Goal: Information Seeking & Learning: Compare options

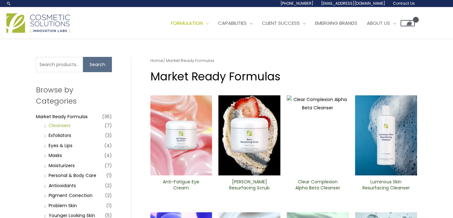
click at [61, 127] on link "Cleansers" at bounding box center [60, 125] width 22 height 6
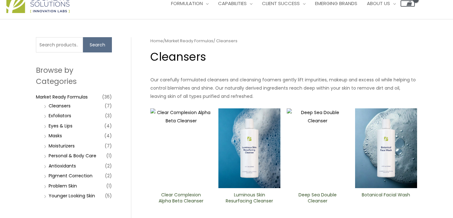
scroll to position [54, 0]
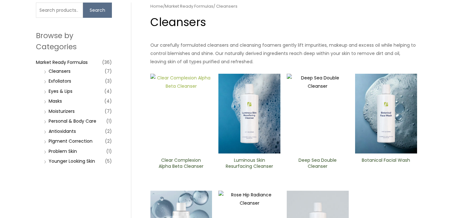
click at [180, 109] on img at bounding box center [181, 114] width 62 height 80
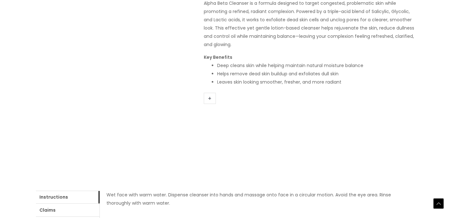
scroll to position [195, 0]
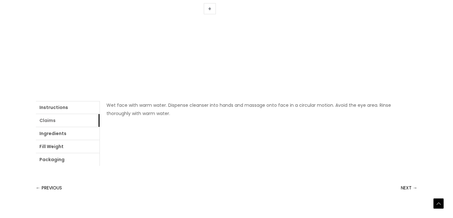
click at [76, 123] on link "Claims" at bounding box center [68, 120] width 64 height 13
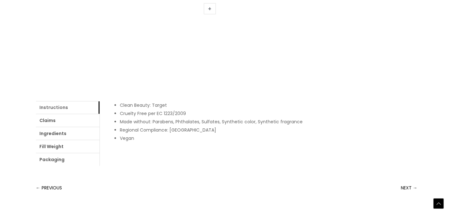
click at [44, 108] on link "Instructions" at bounding box center [68, 107] width 64 height 13
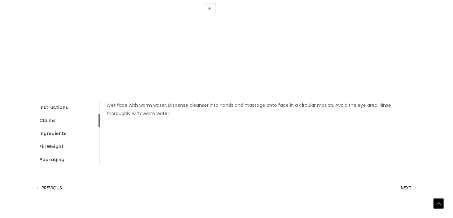
click at [48, 121] on link "Claims" at bounding box center [68, 120] width 64 height 13
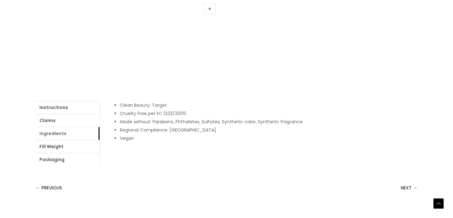
click at [55, 135] on link "Ingredients" at bounding box center [68, 133] width 64 height 13
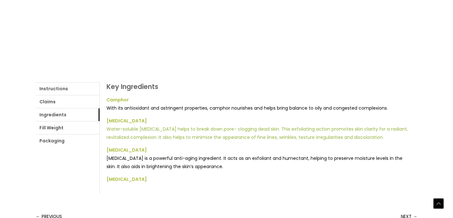
scroll to position [215, 0]
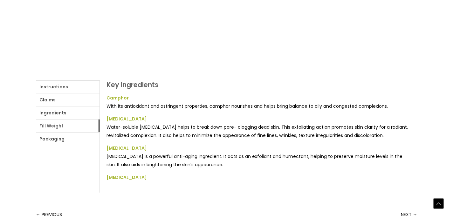
click at [55, 128] on link "Fill Weight" at bounding box center [68, 126] width 64 height 13
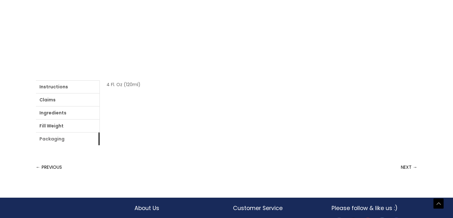
click at [55, 141] on link "Packaging" at bounding box center [68, 139] width 64 height 13
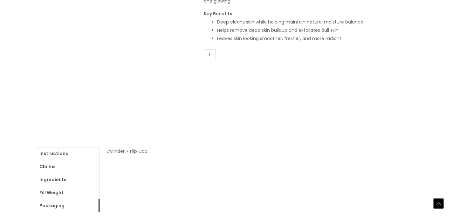
scroll to position [161, 0]
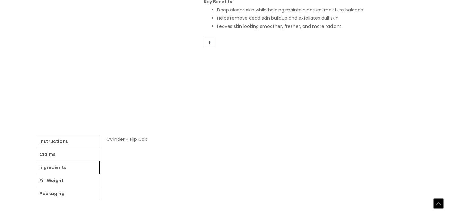
click at [57, 168] on link "Ingredients" at bounding box center [68, 167] width 64 height 13
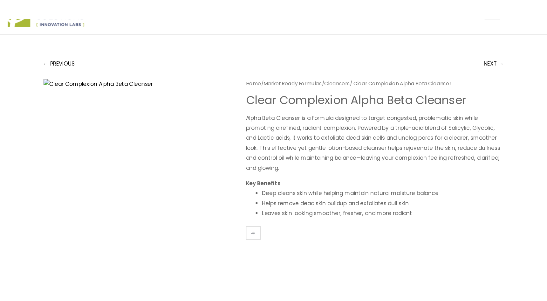
scroll to position [0, 0]
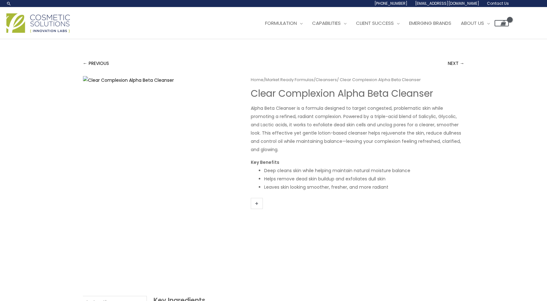
click at [292, 47] on div "← PREVIOUS NEXT → Home / Market Ready Formulas / Cleansers / Clear Complexion A…" at bounding box center [274, 249] width 394 height 421
click at [355, 50] on link "Manufacturing" at bounding box center [346, 57] width 76 height 16
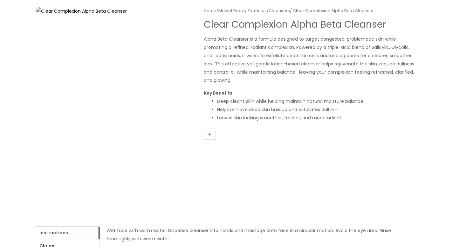
scroll to position [69, 0]
click at [34, 9] on div "← PREVIOUS NEXT → Home / Market Ready Formulas / Cleansers / Clear Complexion A…" at bounding box center [227, 157] width 394 height 374
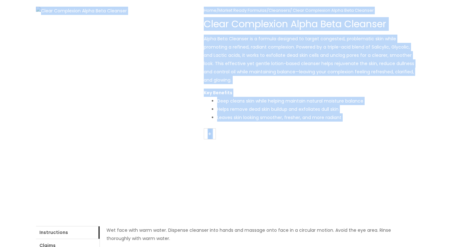
drag, startPoint x: 31, startPoint y: 9, endPoint x: 40, endPoint y: 23, distance: 17.1
click at [40, 23] on div "← PREVIOUS NEXT → Home / Market Ready Formulas / Cleansers / Clear Complexion A…" at bounding box center [227, 157] width 394 height 374
click at [28, 24] on div "← PREVIOUS NEXT → Home / Market Ready Formulas / Cleansers / Clear Complexion A…" at bounding box center [226, 157] width 453 height 374
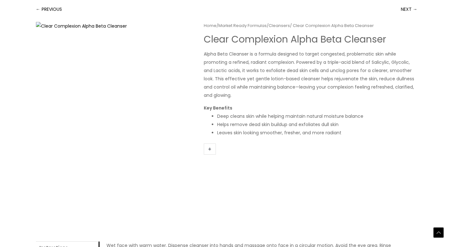
scroll to position [15, 0]
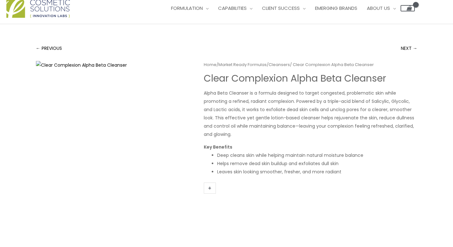
click at [34, 61] on div "← PREVIOUS NEXT → Home / Market Ready Formulas / Cleansers / Clear Complexion A…" at bounding box center [227, 211] width 394 height 374
click at [32, 59] on div "← PREVIOUS NEXT → Home / Market Ready Formulas / Cleansers / Clear Complexion A…" at bounding box center [227, 211] width 394 height 374
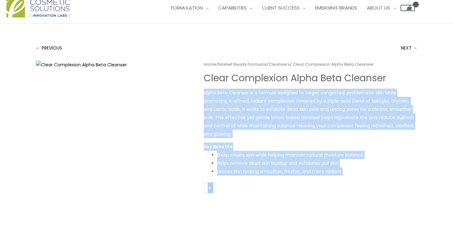
drag, startPoint x: 200, startPoint y: 73, endPoint x: 204, endPoint y: 91, distance: 18.4
click at [204, 91] on div "Home / Market Ready Formulas / Cleansers / Clear Complexion Alpha Beta ​Cleanse…" at bounding box center [227, 203] width 382 height 285
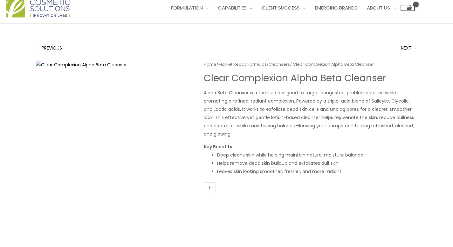
click at [202, 87] on div "Home / Market Ready Formulas / Cleansers / Clear Complexion Alpha Beta ​Cleanse…" at bounding box center [227, 203] width 382 height 285
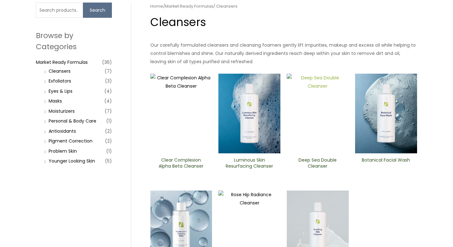
click at [315, 121] on img at bounding box center [318, 114] width 62 height 80
click at [386, 114] on img at bounding box center [386, 114] width 62 height 80
click at [184, 191] on img at bounding box center [181, 231] width 62 height 80
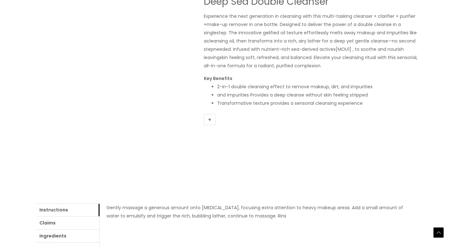
scroll to position [144, 0]
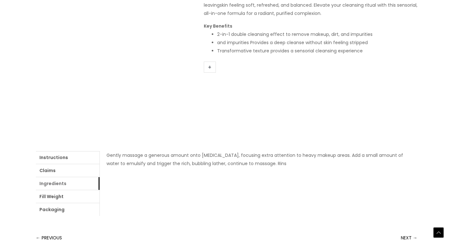
click at [54, 184] on link "Ingredients" at bounding box center [68, 183] width 64 height 13
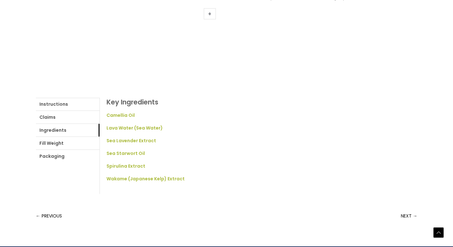
scroll to position [211, 0]
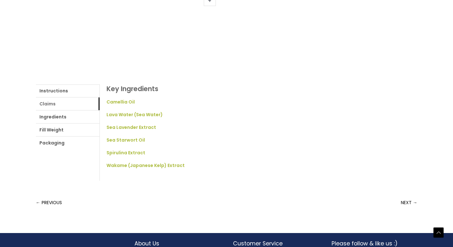
click at [47, 104] on link "Claims" at bounding box center [68, 104] width 64 height 13
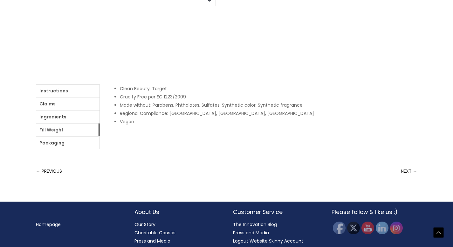
click at [52, 132] on link "Fill Weight" at bounding box center [68, 130] width 64 height 13
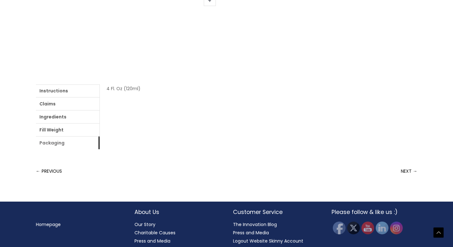
click at [53, 143] on link "Packaging" at bounding box center [68, 143] width 64 height 13
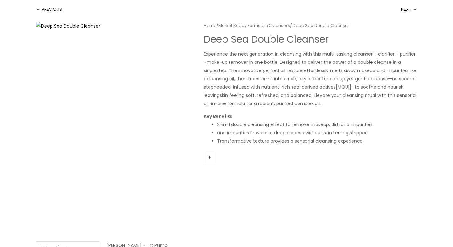
scroll to position [0, 0]
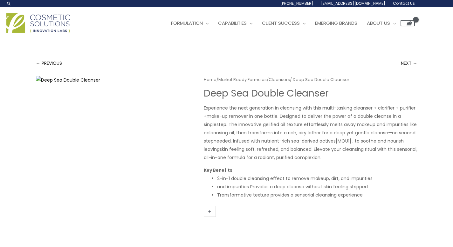
click at [214, 47] on div "← PREVIOUS NEXT → Home / Market Ready Formulas / Cleansers / Deep Sea Double Cl…" at bounding box center [227, 226] width 394 height 374
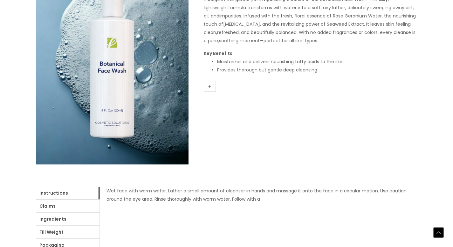
scroll to position [158, 0]
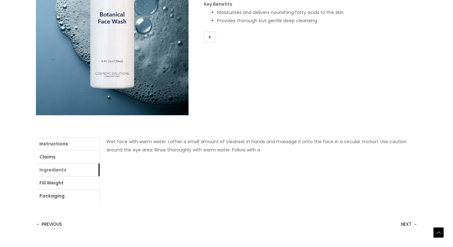
click at [57, 172] on link "Ingredients" at bounding box center [68, 170] width 64 height 13
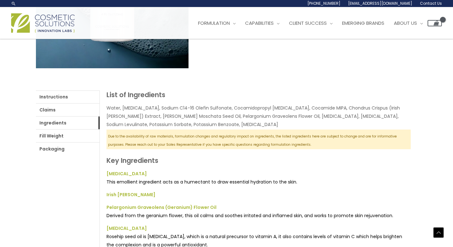
scroll to position [191, 0]
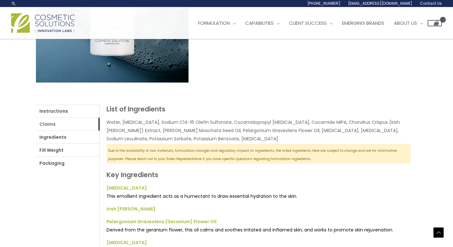
click at [51, 125] on link "Claims" at bounding box center [68, 124] width 64 height 13
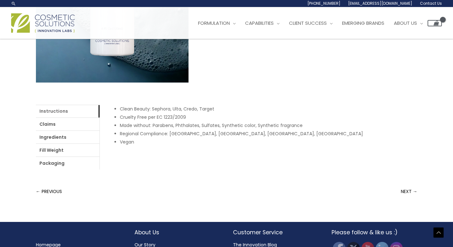
click at [55, 113] on link "Instructions" at bounding box center [68, 111] width 64 height 13
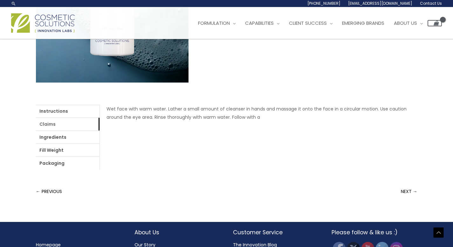
click at [52, 125] on link "Claims" at bounding box center [68, 124] width 64 height 13
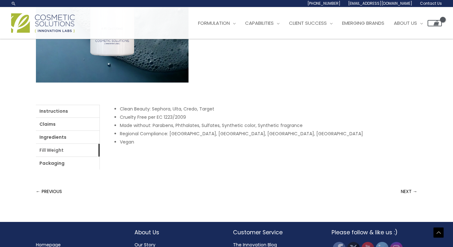
click at [52, 151] on link "Fill Weight" at bounding box center [68, 150] width 64 height 13
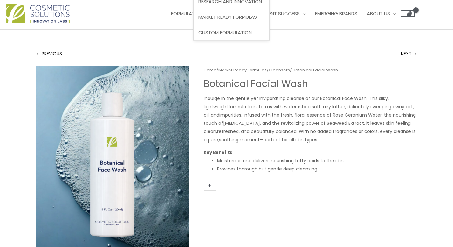
scroll to position [0, 0]
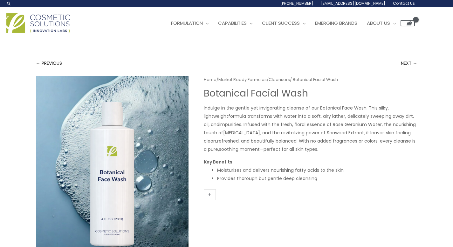
click at [172, 46] on div "← PREVIOUS NEXT → Home / Market Ready Formulas / Cleansers / Botanical Facial W…" at bounding box center [227, 226] width 394 height 374
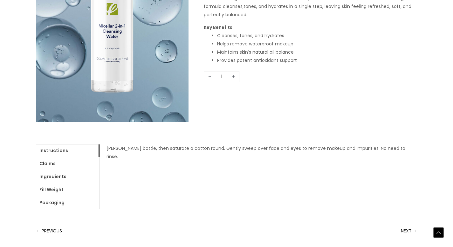
scroll to position [172, 0]
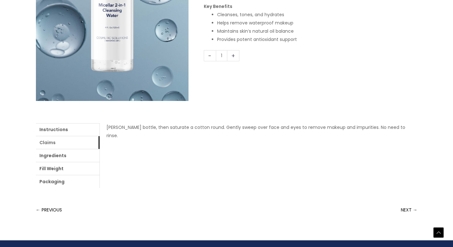
click at [50, 143] on link "Claims" at bounding box center [68, 142] width 64 height 13
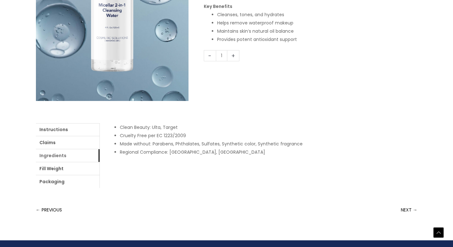
click at [53, 157] on link "Ingredients" at bounding box center [68, 155] width 64 height 13
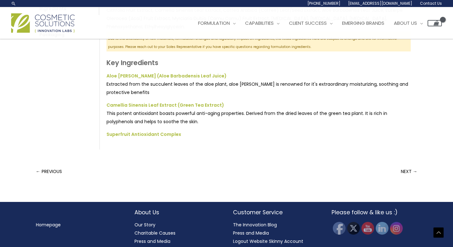
scroll to position [0, 0]
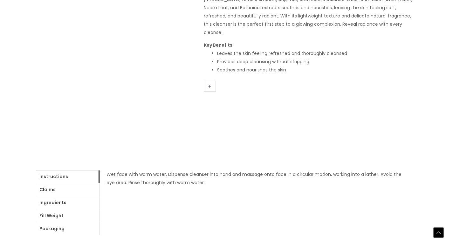
scroll to position [153, 0]
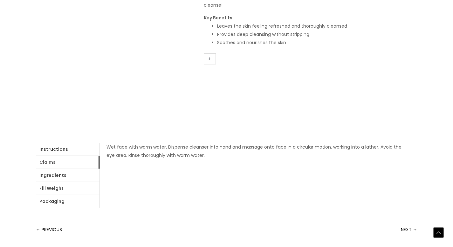
click at [48, 163] on link "Claims" at bounding box center [68, 162] width 64 height 13
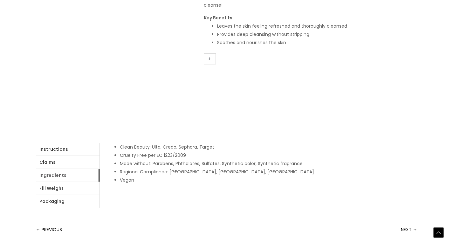
click at [58, 177] on link "Ingredients" at bounding box center [68, 175] width 64 height 13
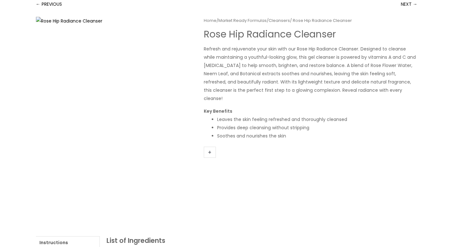
scroll to position [0, 0]
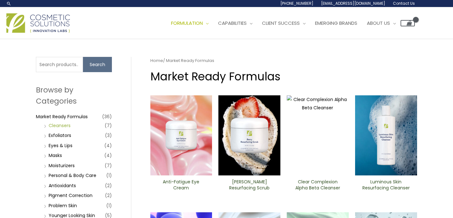
click at [59, 126] on link "Cleansers" at bounding box center [60, 125] width 22 height 6
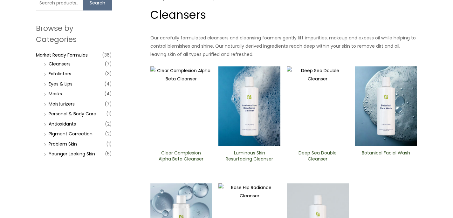
scroll to position [177, 0]
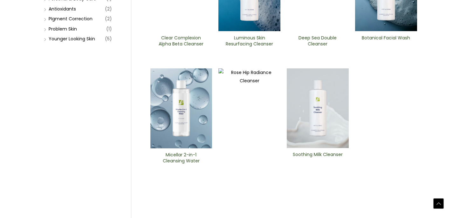
click at [319, 112] on img at bounding box center [318, 108] width 62 height 80
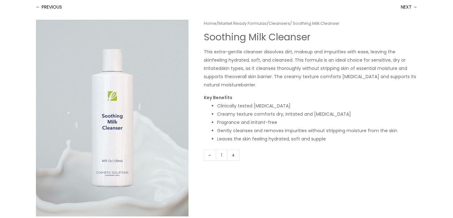
scroll to position [179, 0]
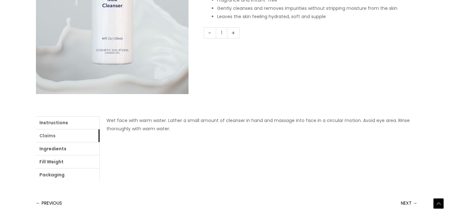
click at [49, 137] on link "Claims" at bounding box center [68, 135] width 64 height 13
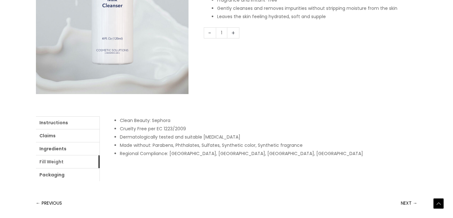
click at [55, 162] on link "Fill Weight" at bounding box center [68, 162] width 64 height 13
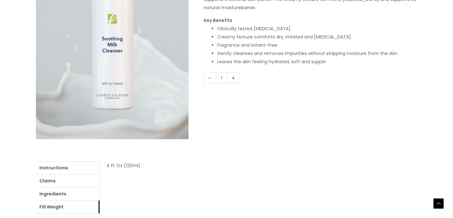
scroll to position [167, 0]
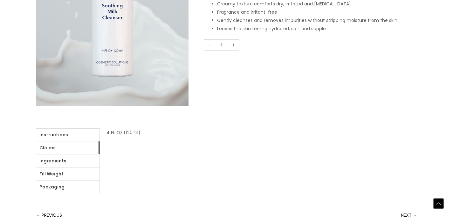
click at [48, 149] on link "Claims" at bounding box center [68, 148] width 64 height 13
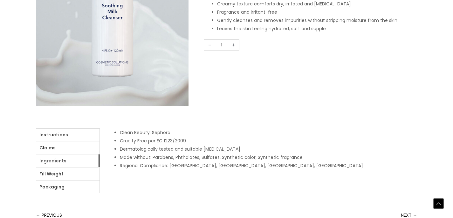
click at [49, 161] on link "Ingredients" at bounding box center [68, 161] width 64 height 13
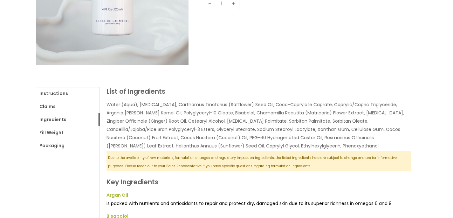
scroll to position [0, 0]
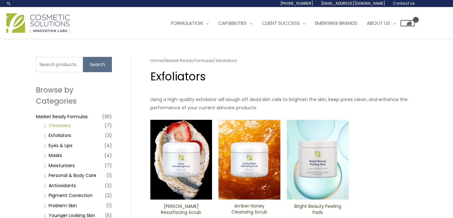
click at [59, 125] on link "Cleansers" at bounding box center [60, 125] width 22 height 6
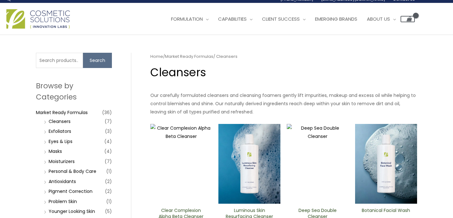
scroll to position [14, 0]
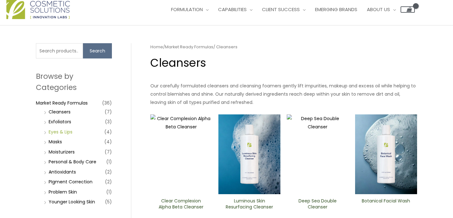
click at [58, 132] on link "Eyes & Lips" at bounding box center [61, 132] width 24 height 6
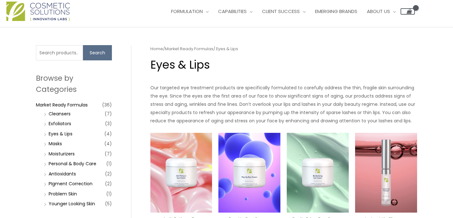
scroll to position [23, 0]
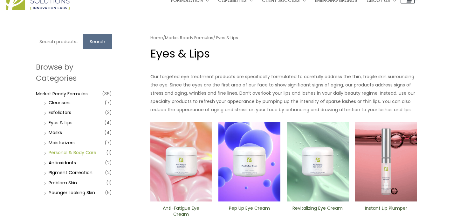
click at [63, 154] on link "Personal & Body Care" at bounding box center [73, 152] width 48 height 6
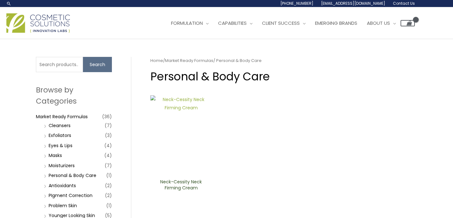
click at [183, 131] on img at bounding box center [181, 135] width 62 height 80
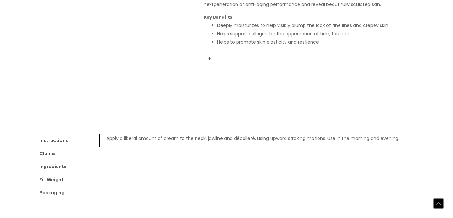
scroll to position [174, 0]
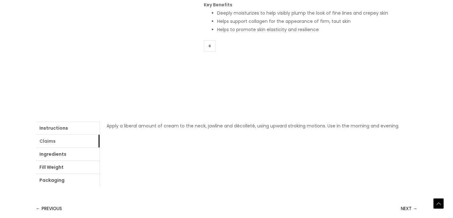
click at [69, 142] on link "Claims" at bounding box center [68, 141] width 64 height 13
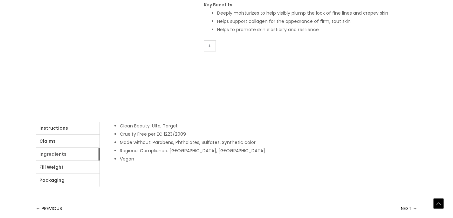
click at [55, 155] on link "Ingredients" at bounding box center [68, 154] width 64 height 13
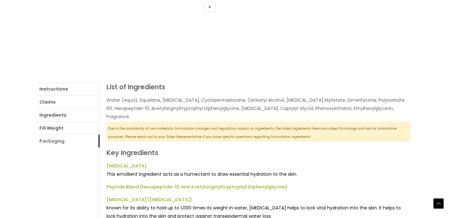
scroll to position [214, 0]
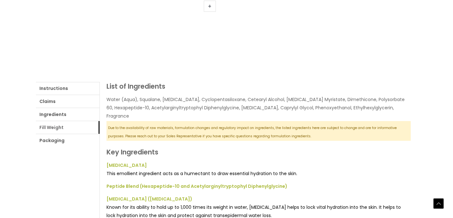
click at [53, 128] on link "Fill Weight" at bounding box center [68, 127] width 64 height 13
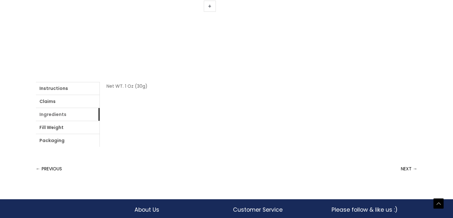
click at [56, 114] on link "Ingredients" at bounding box center [68, 114] width 64 height 13
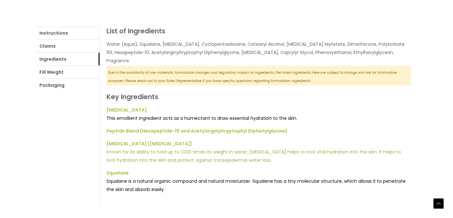
scroll to position [302, 0]
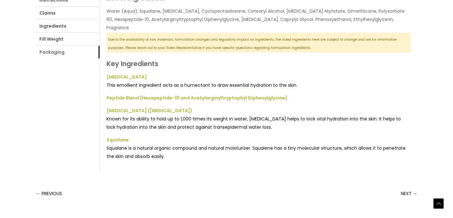
click at [54, 54] on link "Packaging" at bounding box center [68, 52] width 64 height 13
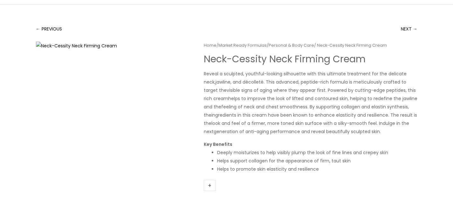
scroll to position [0, 0]
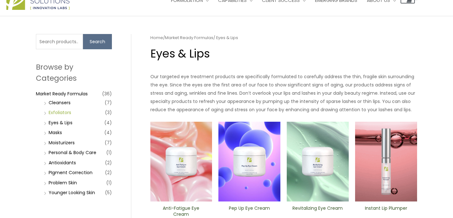
click at [57, 114] on link "Exfoliators" at bounding box center [60, 112] width 23 height 6
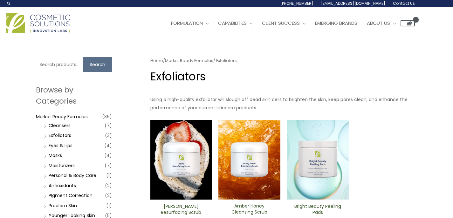
click at [182, 157] on img at bounding box center [181, 160] width 62 height 80
click at [248, 141] on img at bounding box center [249, 160] width 62 height 80
click at [180, 120] on img at bounding box center [181, 160] width 62 height 80
click at [250, 120] on img at bounding box center [249, 160] width 62 height 80
click at [315, 125] on img at bounding box center [318, 160] width 62 height 80
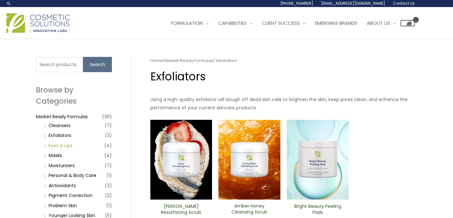
click at [65, 146] on link "Eyes & Lips" at bounding box center [61, 145] width 24 height 6
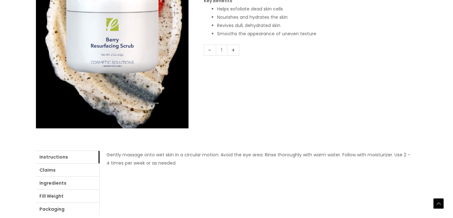
scroll to position [181, 0]
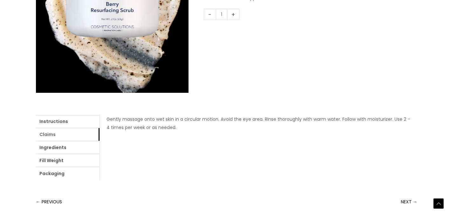
click at [51, 135] on link "Claims" at bounding box center [68, 134] width 64 height 13
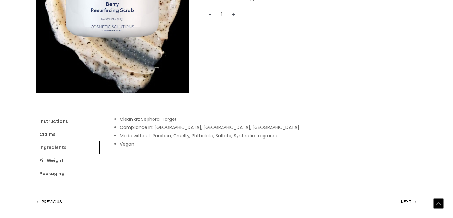
click at [59, 148] on link "Ingredients" at bounding box center [68, 147] width 64 height 13
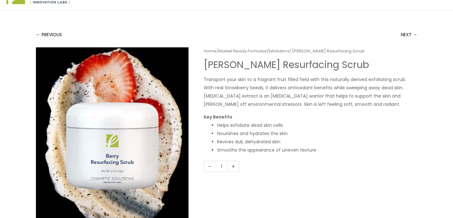
scroll to position [24, 0]
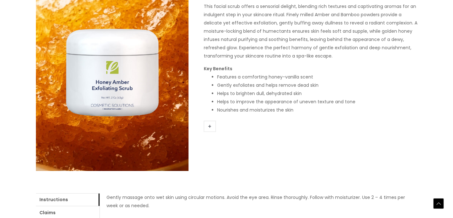
scroll to position [133, 0]
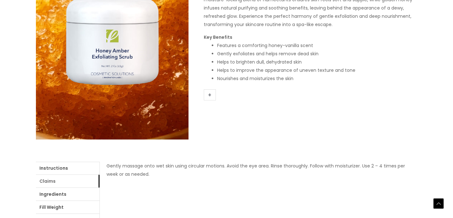
click at [46, 184] on link "Claims" at bounding box center [68, 181] width 64 height 13
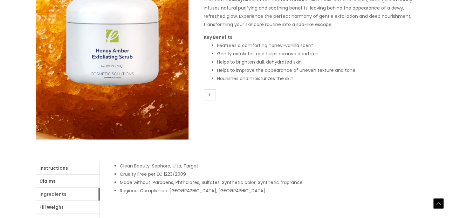
click at [49, 196] on link "Ingredients" at bounding box center [68, 194] width 64 height 13
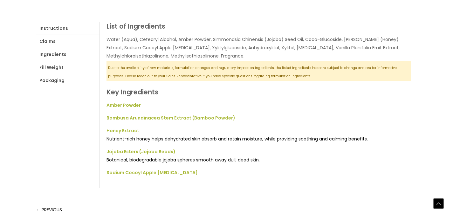
scroll to position [274, 0]
click at [55, 69] on link "Fill Weight" at bounding box center [68, 67] width 64 height 13
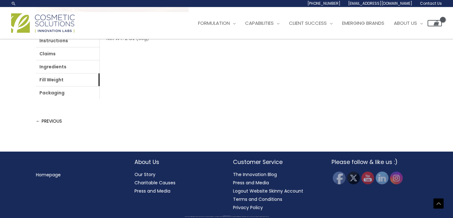
scroll to position [0, 0]
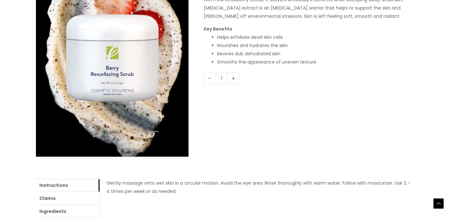
scroll to position [261, 0]
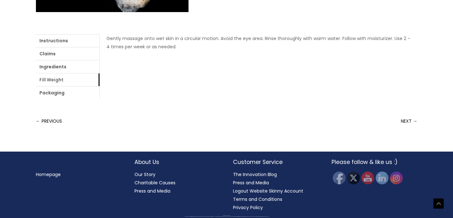
click at [48, 81] on link "Fill Weight" at bounding box center [68, 79] width 64 height 13
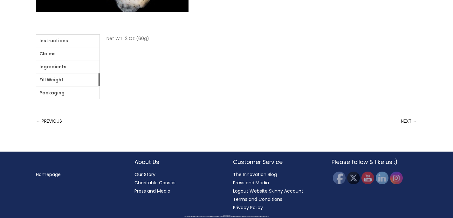
scroll to position [0, 0]
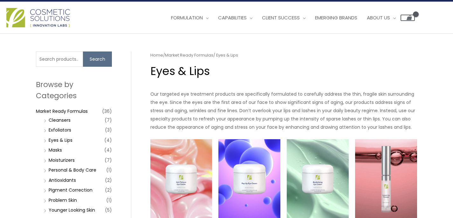
scroll to position [6, 0]
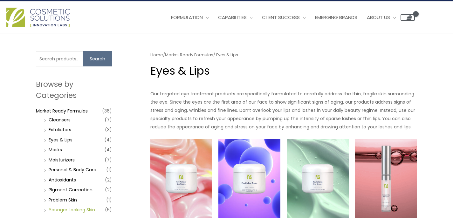
click at [65, 211] on link "Younger Looking Skin" at bounding box center [72, 210] width 46 height 6
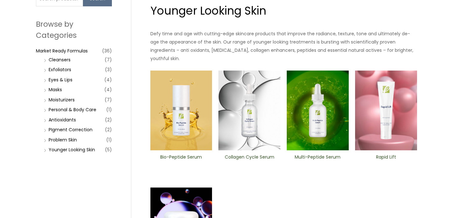
scroll to position [66, 0]
click at [55, 91] on link "Masks" at bounding box center [55, 90] width 13 height 6
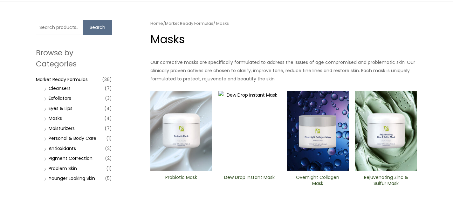
scroll to position [48, 0]
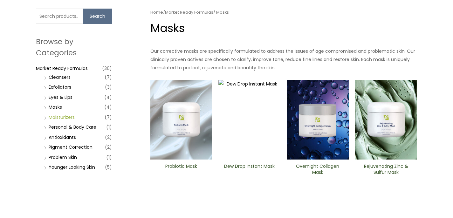
click at [62, 118] on link "Moisturizers" at bounding box center [62, 117] width 26 height 6
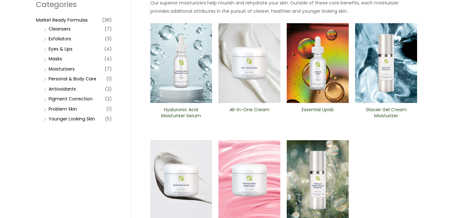
scroll to position [97, 0]
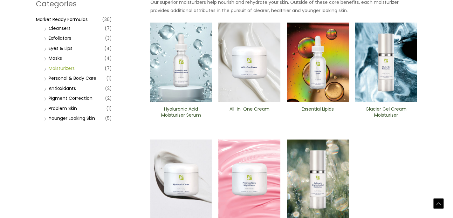
click at [62, 68] on link "Moisturizers" at bounding box center [62, 68] width 26 height 6
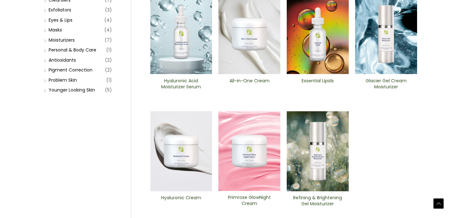
scroll to position [126, 0]
click at [180, 50] on img at bounding box center [181, 34] width 62 height 80
click at [244, 37] on img at bounding box center [249, 34] width 62 height 80
click at [315, 24] on img at bounding box center [318, 34] width 62 height 80
click at [388, 35] on img at bounding box center [386, 34] width 62 height 80
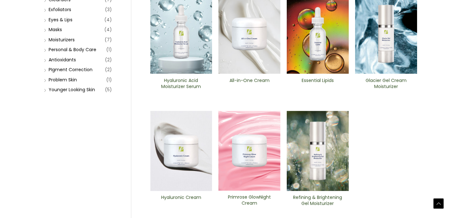
click at [178, 139] on img at bounding box center [181, 151] width 62 height 80
click at [247, 132] on img at bounding box center [249, 151] width 62 height 80
click at [309, 146] on img at bounding box center [318, 151] width 62 height 80
click at [180, 74] on img at bounding box center [181, 34] width 62 height 80
click at [184, 149] on img at bounding box center [181, 151] width 62 height 80
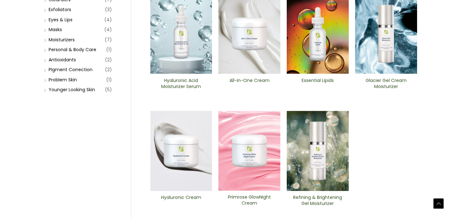
click at [254, 27] on img at bounding box center [249, 34] width 62 height 80
click at [318, 25] on img at bounding box center [318, 34] width 62 height 80
click at [390, 32] on img at bounding box center [386, 34] width 62 height 80
click at [183, 145] on img at bounding box center [181, 151] width 62 height 80
click at [253, 142] on img at bounding box center [249, 151] width 62 height 80
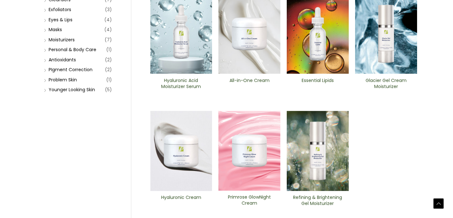
click at [311, 126] on img at bounding box center [318, 151] width 62 height 80
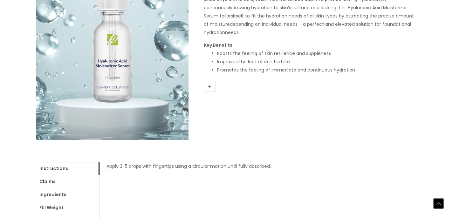
scroll to position [211, 0]
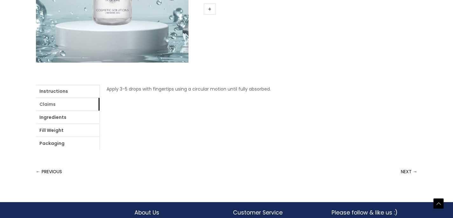
click at [51, 104] on link "Claims" at bounding box center [68, 104] width 64 height 13
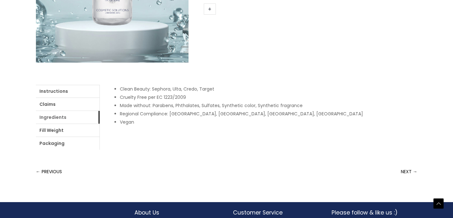
click at [54, 119] on link "Ingredients" at bounding box center [68, 117] width 64 height 13
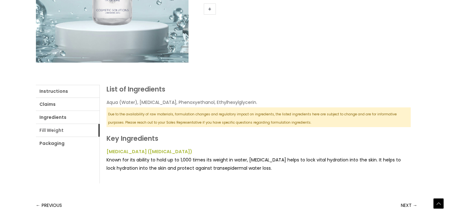
click at [52, 130] on link "Fill Weight" at bounding box center [68, 130] width 64 height 13
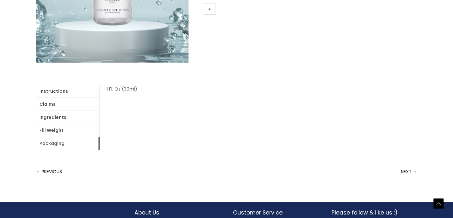
click at [56, 143] on link "Packaging" at bounding box center [68, 143] width 64 height 13
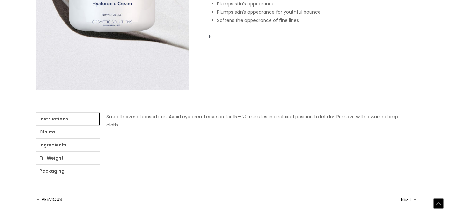
scroll to position [220, 0]
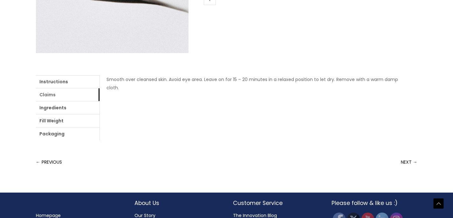
click at [49, 94] on link "Claims" at bounding box center [68, 94] width 64 height 13
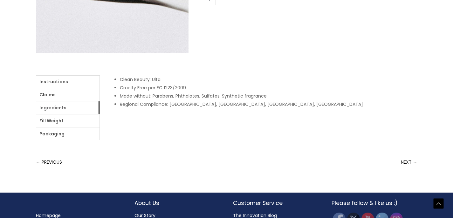
click at [52, 108] on link "Ingredients" at bounding box center [68, 107] width 64 height 13
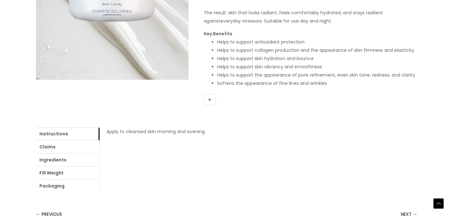
scroll to position [194, 0]
click at [53, 147] on link "Claims" at bounding box center [68, 146] width 64 height 13
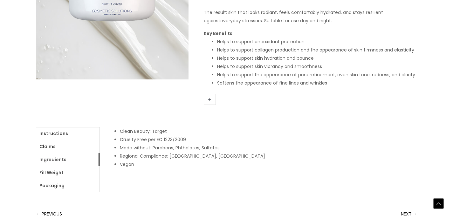
click at [57, 161] on link "Ingredients" at bounding box center [68, 159] width 64 height 13
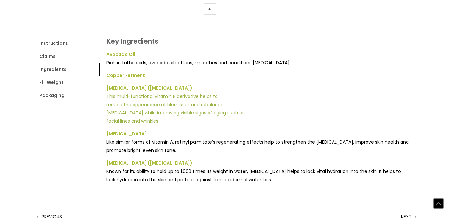
scroll to position [286, 0]
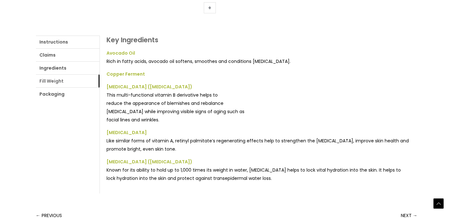
click at [54, 82] on link "Fill Weight" at bounding box center [68, 81] width 64 height 13
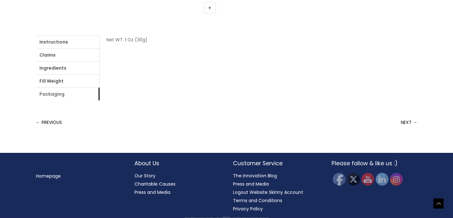
click at [53, 95] on link "Packaging" at bounding box center [68, 94] width 64 height 13
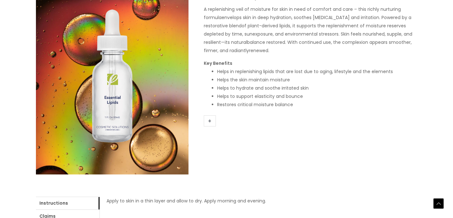
scroll to position [206, 0]
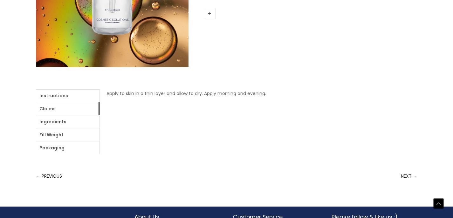
click at [74, 112] on link "Claims" at bounding box center [68, 108] width 64 height 13
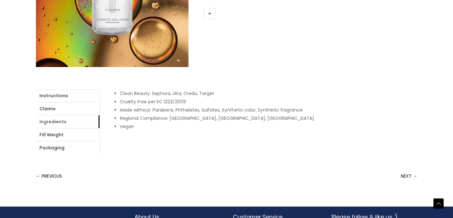
click at [59, 121] on link "Ingredients" at bounding box center [68, 121] width 64 height 13
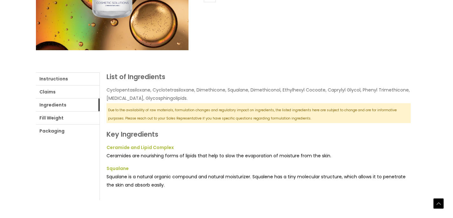
scroll to position [256, 0]
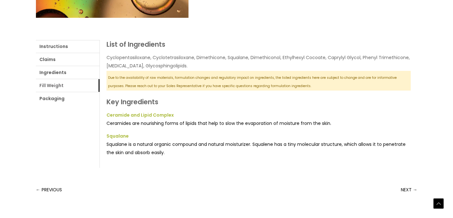
click at [52, 86] on link "Fill Weight" at bounding box center [68, 85] width 64 height 13
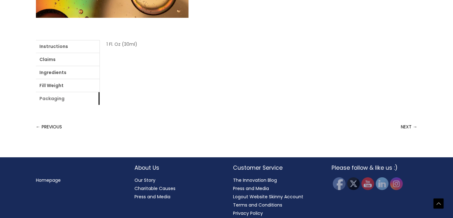
click at [48, 98] on link "Packaging" at bounding box center [68, 98] width 64 height 13
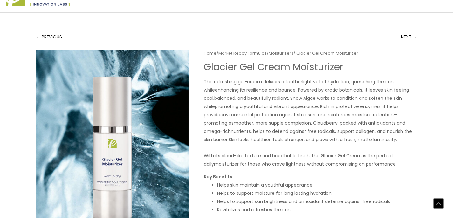
scroll to position [172, 0]
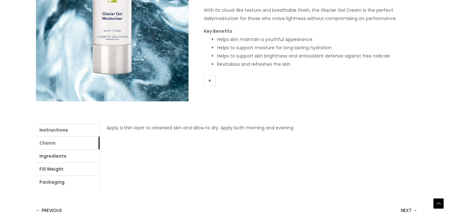
click at [74, 145] on link "Claims" at bounding box center [68, 143] width 64 height 13
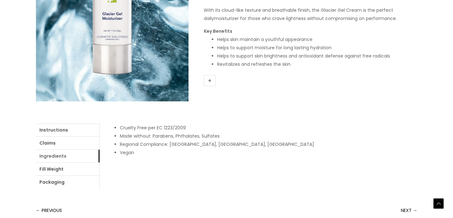
click at [60, 156] on link "Ingredients" at bounding box center [68, 156] width 64 height 13
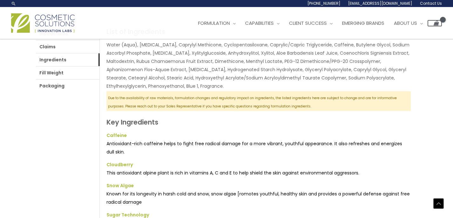
scroll to position [252, 0]
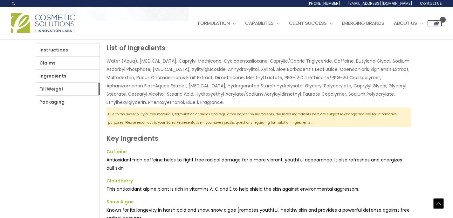
click at [50, 89] on link "Fill Weight" at bounding box center [68, 89] width 64 height 13
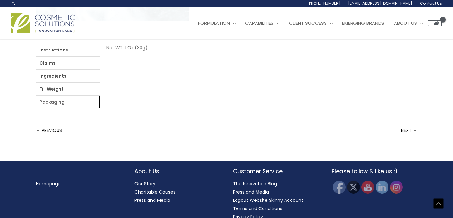
click at [50, 101] on link "Packaging" at bounding box center [68, 102] width 64 height 13
click at [50, 103] on link "Packaging" at bounding box center [68, 102] width 64 height 13
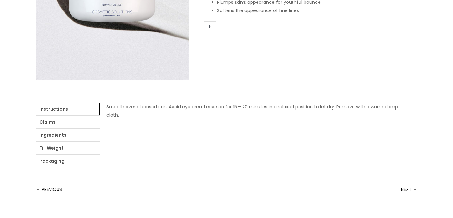
scroll to position [195, 0]
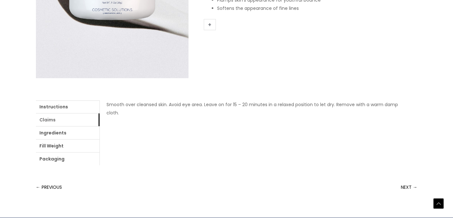
click at [66, 120] on link "Claims" at bounding box center [68, 120] width 64 height 13
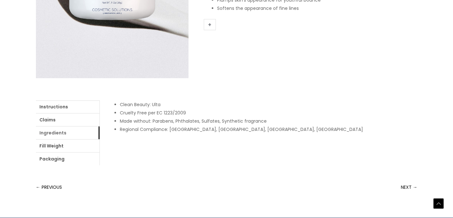
click at [63, 132] on link "Ingredients" at bounding box center [68, 133] width 64 height 13
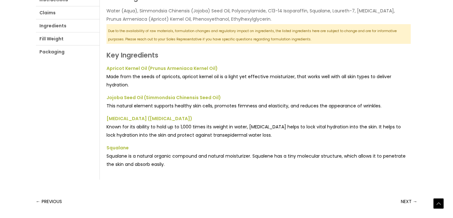
scroll to position [306, 0]
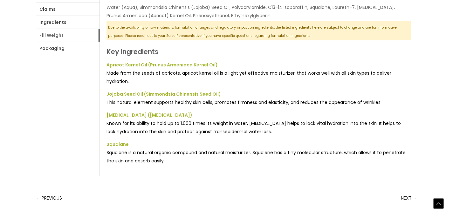
click at [54, 37] on link "Fill Weight" at bounding box center [68, 35] width 64 height 13
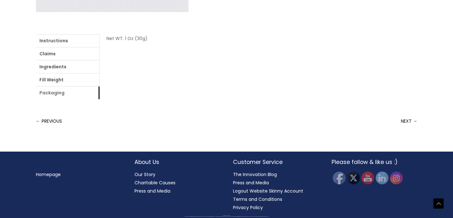
click at [50, 94] on link "Packaging" at bounding box center [68, 93] width 64 height 13
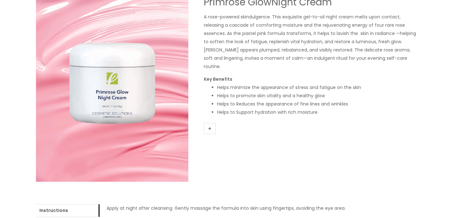
scroll to position [204, 0]
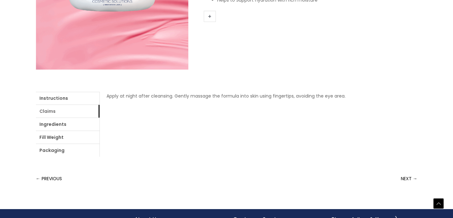
click at [60, 112] on link "Claims" at bounding box center [68, 111] width 64 height 13
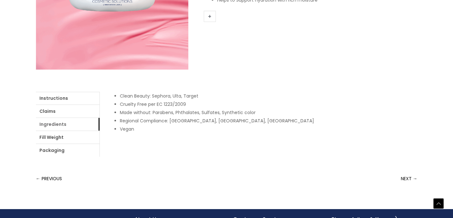
click at [59, 124] on link "Ingredients" at bounding box center [68, 124] width 64 height 13
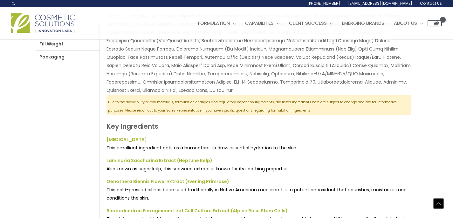
scroll to position [177, 0]
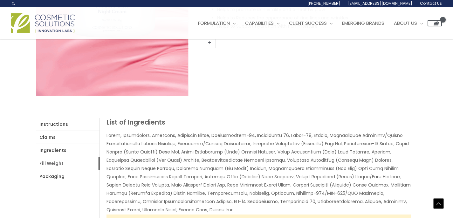
click at [49, 163] on link "Fill Weight" at bounding box center [68, 163] width 64 height 13
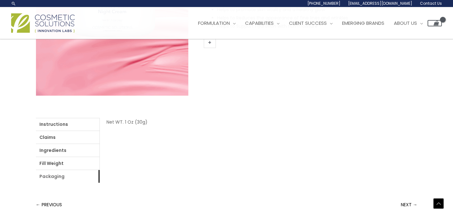
click at [49, 177] on link "Packaging" at bounding box center [68, 176] width 64 height 13
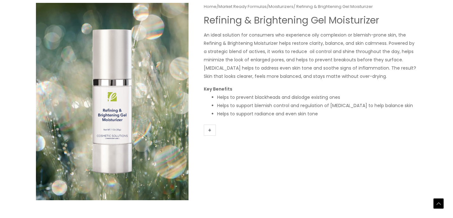
scroll to position [187, 0]
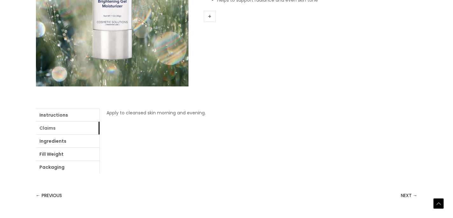
click at [53, 129] on link "Claims" at bounding box center [68, 128] width 64 height 13
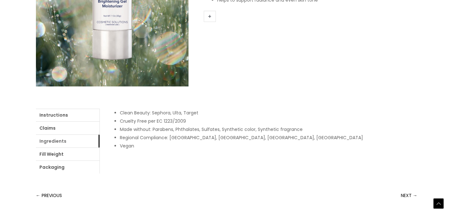
click at [51, 141] on link "Ingredients" at bounding box center [68, 141] width 64 height 13
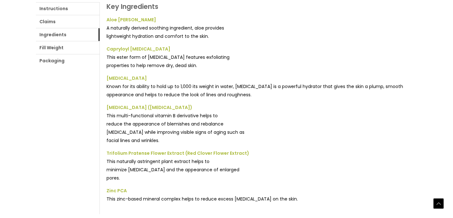
scroll to position [304, 0]
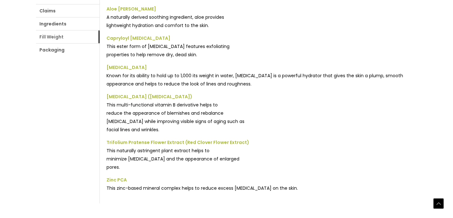
click at [58, 39] on link "Fill Weight" at bounding box center [68, 37] width 64 height 13
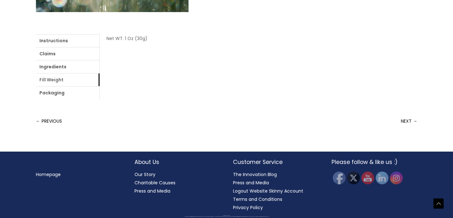
scroll to position [261, 0]
click at [56, 95] on link "Packaging" at bounding box center [68, 93] width 64 height 13
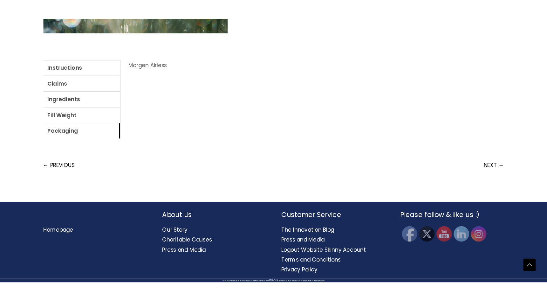
scroll to position [179, 0]
